Goal: Task Accomplishment & Management: Manage account settings

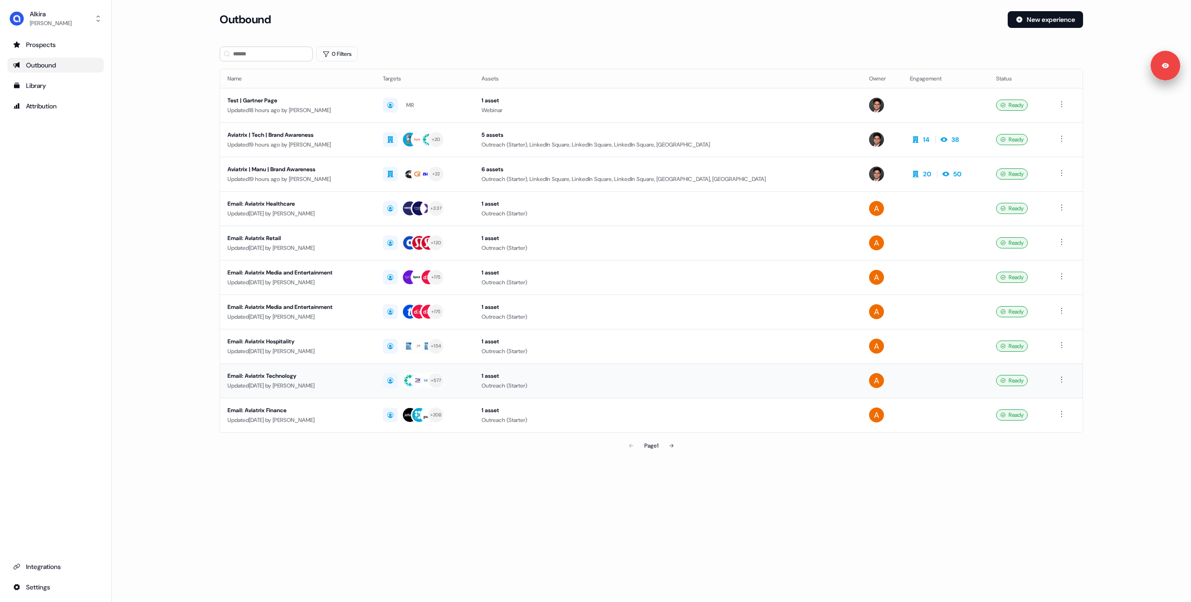
click at [392, 394] on td "+ 577" at bounding box center [425, 380] width 99 height 34
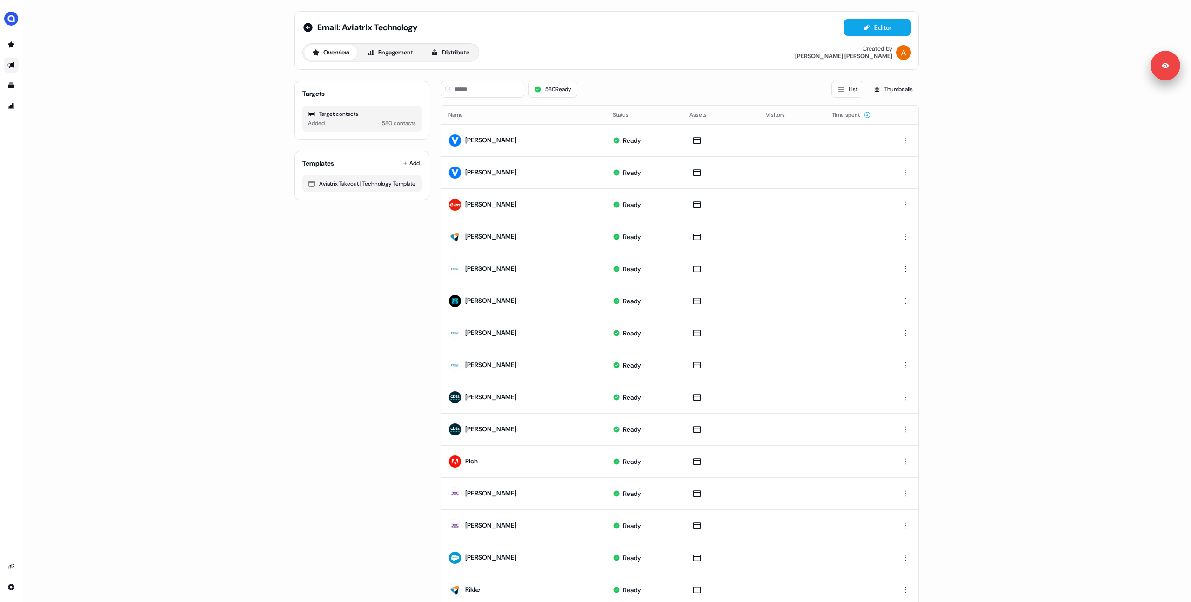
drag, startPoint x: 282, startPoint y: 295, endPoint x: 248, endPoint y: 249, distance: 57.5
click at [279, 294] on div "Email: Aviatrix Technology Editor Overview Engagement Distribute Created by [PE…" at bounding box center [606, 301] width 1169 height 602
click at [283, 321] on div "Email: Aviatrix Technology Editor Overview Engagement Distribute Created by [PE…" at bounding box center [606, 398] width 647 height 797
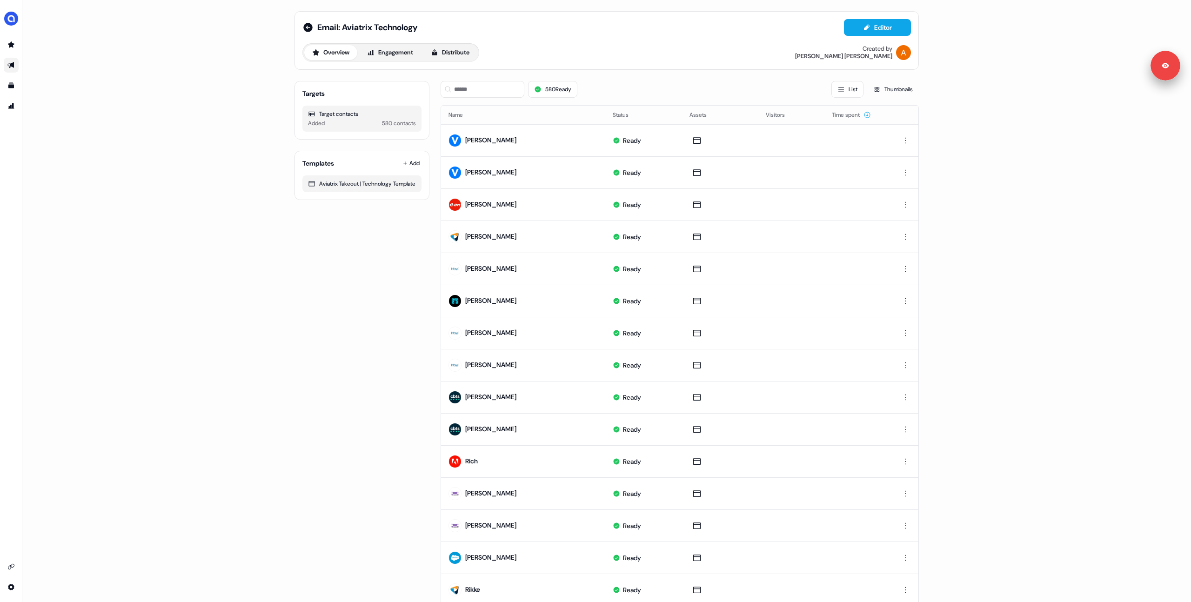
click at [278, 321] on div "Email: Aviatrix Technology Editor Overview Engagement Distribute Created by [PE…" at bounding box center [606, 301] width 1169 height 602
click at [362, 244] on div "Targets Target contacts Added 580 contacts Templates Add Aviatrix Takeout | Tec…" at bounding box center [362, 430] width 135 height 712
click at [362, 246] on div "Targets Target contacts Added 580 contacts Templates Add Aviatrix Takeout | Tec…" at bounding box center [362, 430] width 135 height 712
drag, startPoint x: 176, startPoint y: 228, endPoint x: 193, endPoint y: 229, distance: 16.3
click at [176, 228] on div "Email: Aviatrix Technology Editor Overview Engagement Distribute Created by [PE…" at bounding box center [606, 301] width 1169 height 602
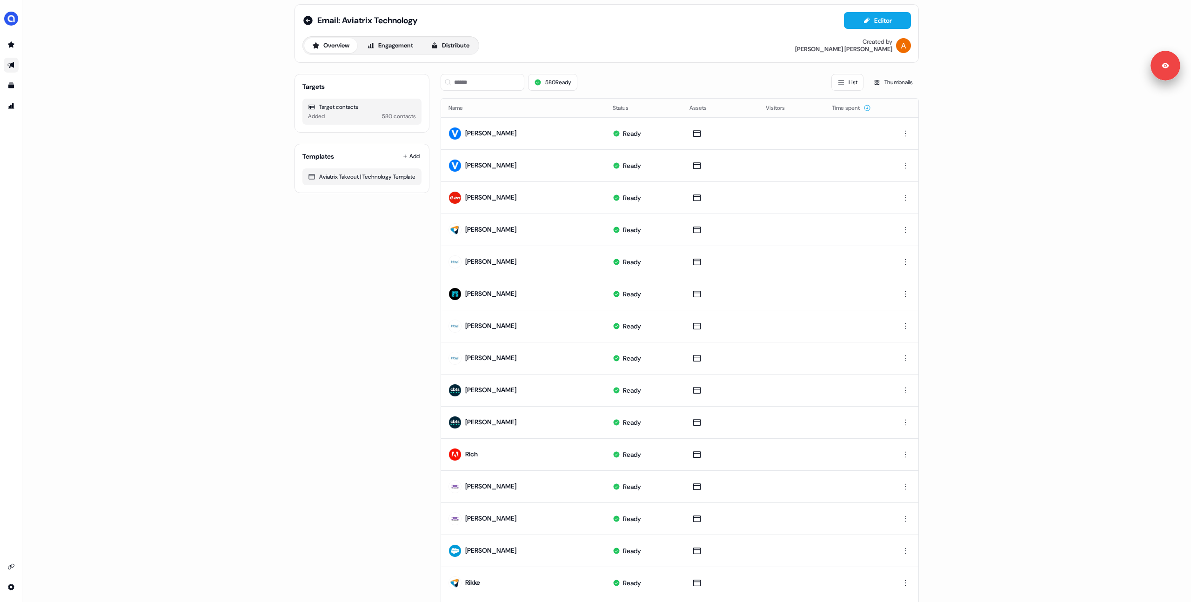
drag, startPoint x: 203, startPoint y: 340, endPoint x: 225, endPoint y: 316, distance: 32.3
click at [203, 340] on div "Email: Aviatrix Technology Editor Overview Engagement Distribute Created by [PE…" at bounding box center [606, 301] width 1169 height 602
click at [148, 115] on div "Email: Aviatrix Technology Editor Overview Engagement Distribute Created by [PE…" at bounding box center [606, 301] width 1169 height 602
click at [306, 18] on icon at bounding box center [307, 21] width 9 height 9
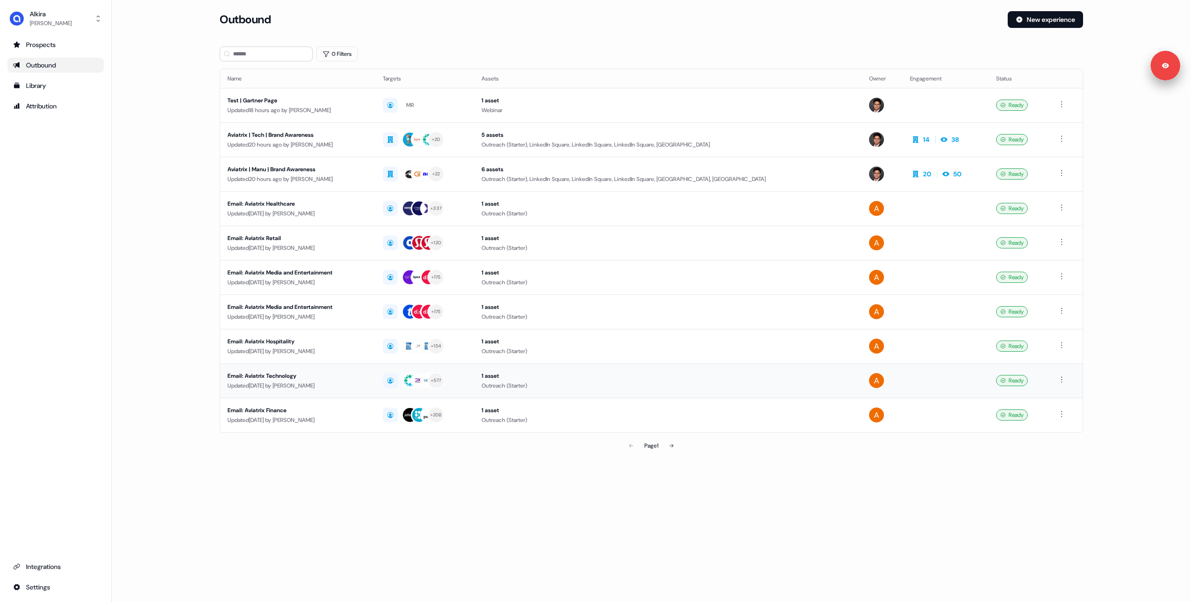
click at [649, 383] on div "Outreach (Starter)" at bounding box center [668, 385] width 372 height 9
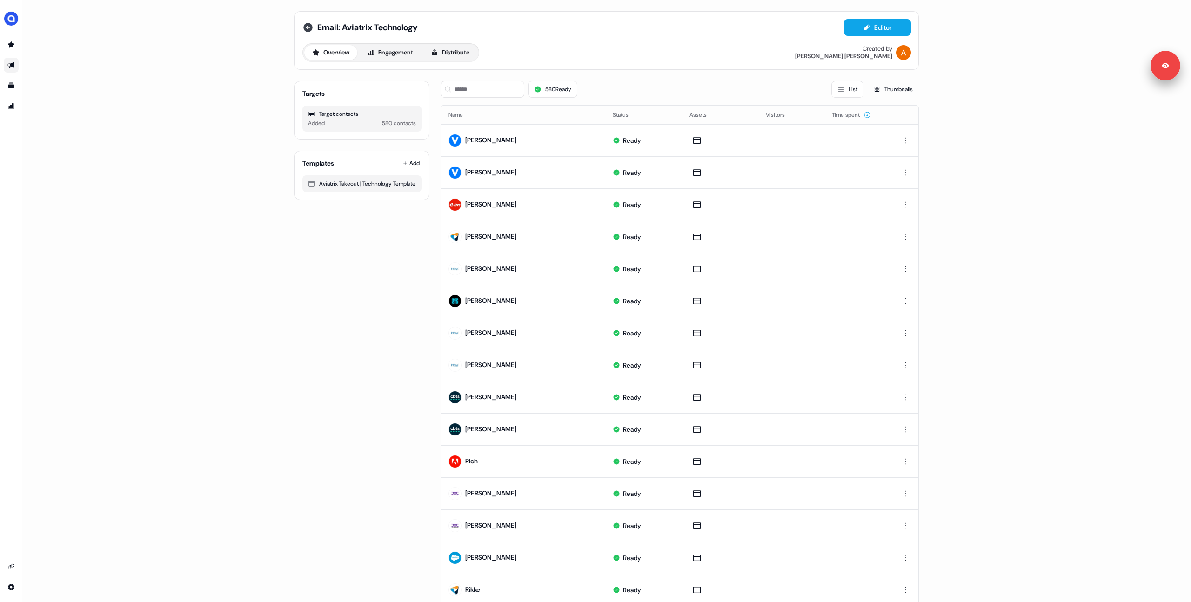
click at [303, 29] on icon at bounding box center [307, 27] width 9 height 9
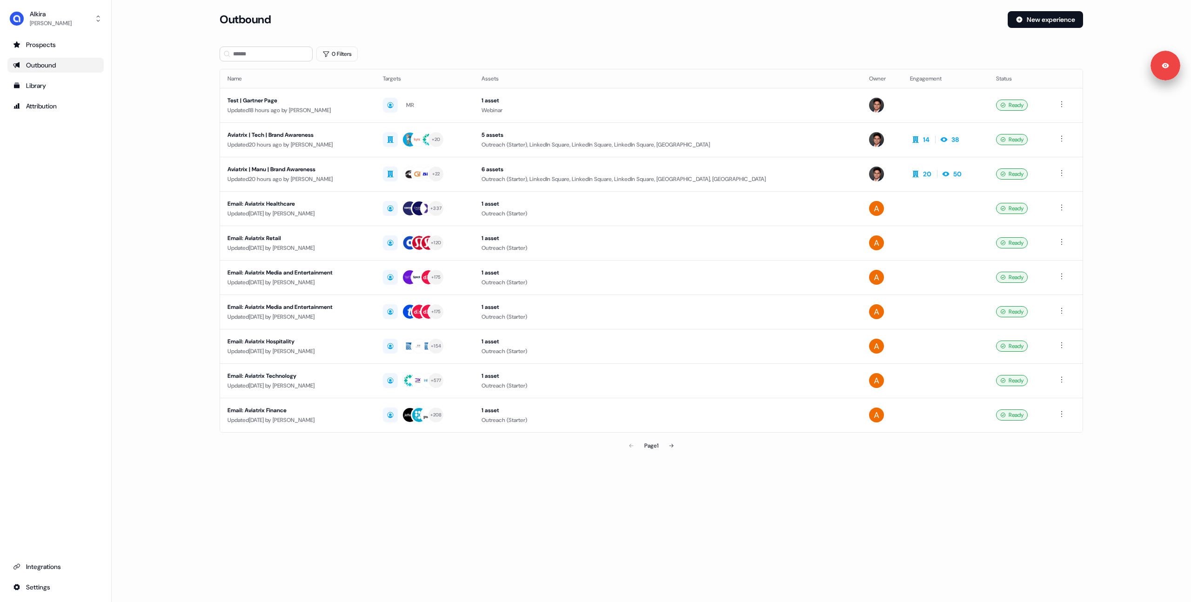
click at [1121, 164] on main "Loading... Outbound New experience 0 Filters Name Targets Assets Owner Engageme…" at bounding box center [652, 246] width 1080 height 470
click at [168, 181] on main "Loading... Outbound New experience 0 Filters Name Targets Assets Owner Engageme…" at bounding box center [652, 246] width 1080 height 470
click at [125, 156] on main "Loading... Outbound New experience 0 Filters Name Targets Assets Owner Engageme…" at bounding box center [652, 246] width 1080 height 470
click at [162, 161] on main "Loading... Outbound New experience 0 Filters Name Targets Assets Owner Engageme…" at bounding box center [652, 246] width 1080 height 470
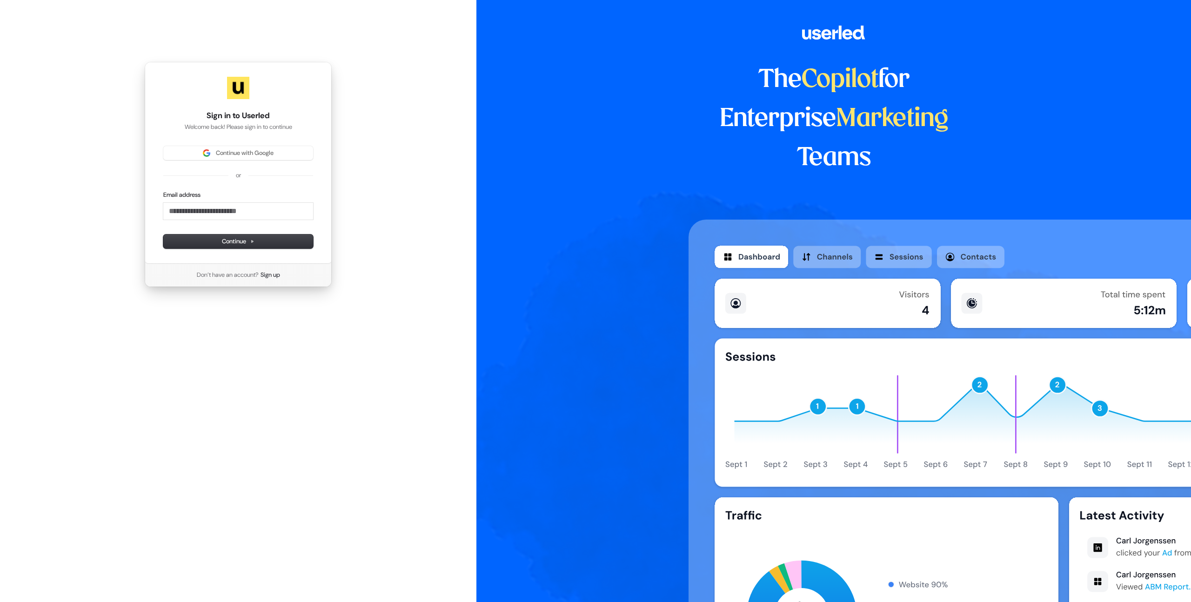
click at [213, 144] on div "Sign in to Userled Welcome back! Please sign in to continue Continue with Googl…" at bounding box center [238, 163] width 187 height 202
click at [215, 147] on button "Continue with Google" at bounding box center [238, 153] width 150 height 14
